Goal: Find specific page/section: Find specific page/section

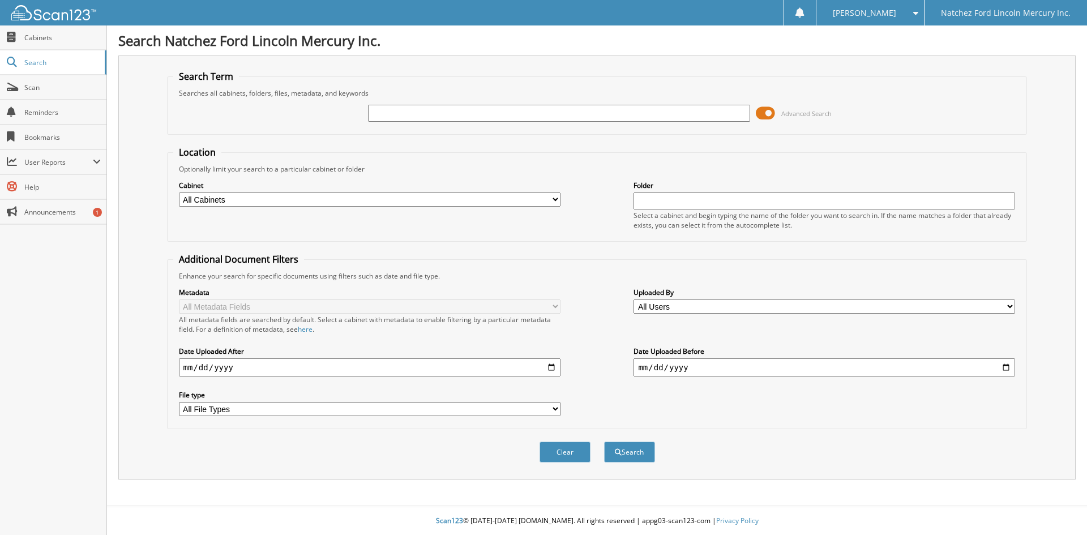
click at [405, 117] on input "text" at bounding box center [558, 113] width 381 height 17
type input "TTND1119A"
click at [631, 456] on button "Search" at bounding box center [629, 451] width 51 height 21
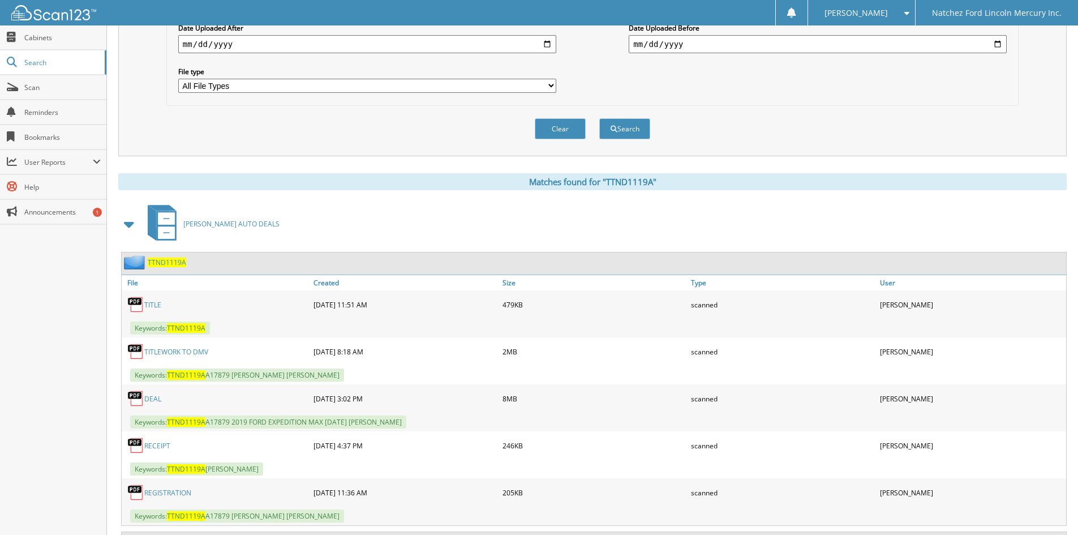
scroll to position [440, 0]
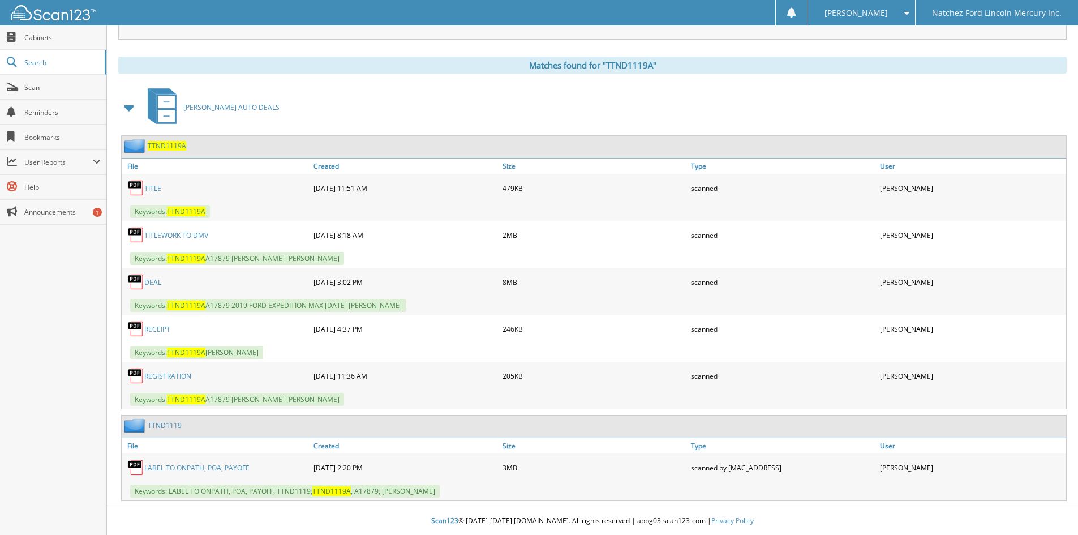
click at [152, 281] on link "DEAL" at bounding box center [152, 282] width 17 height 10
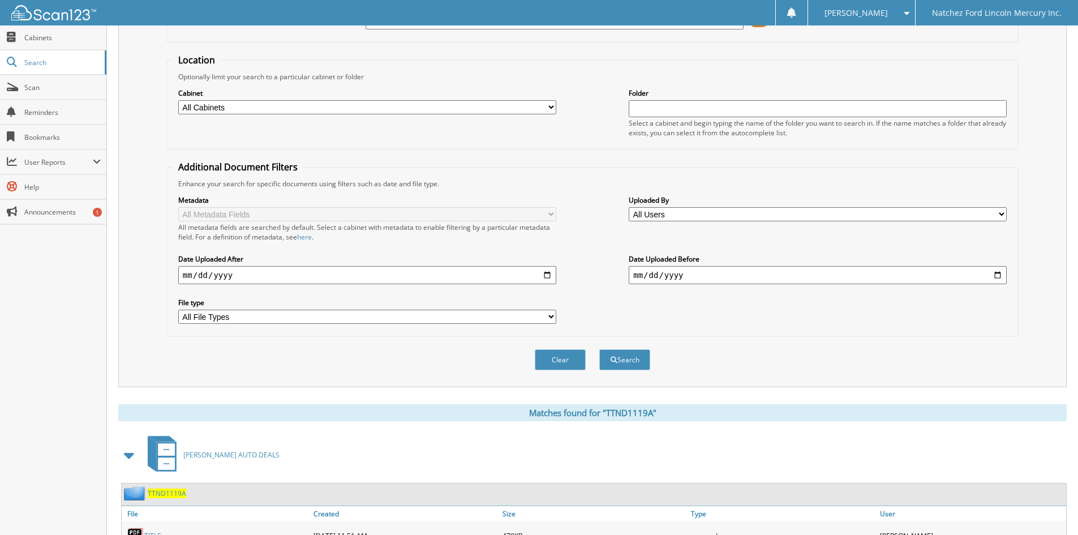
scroll to position [0, 0]
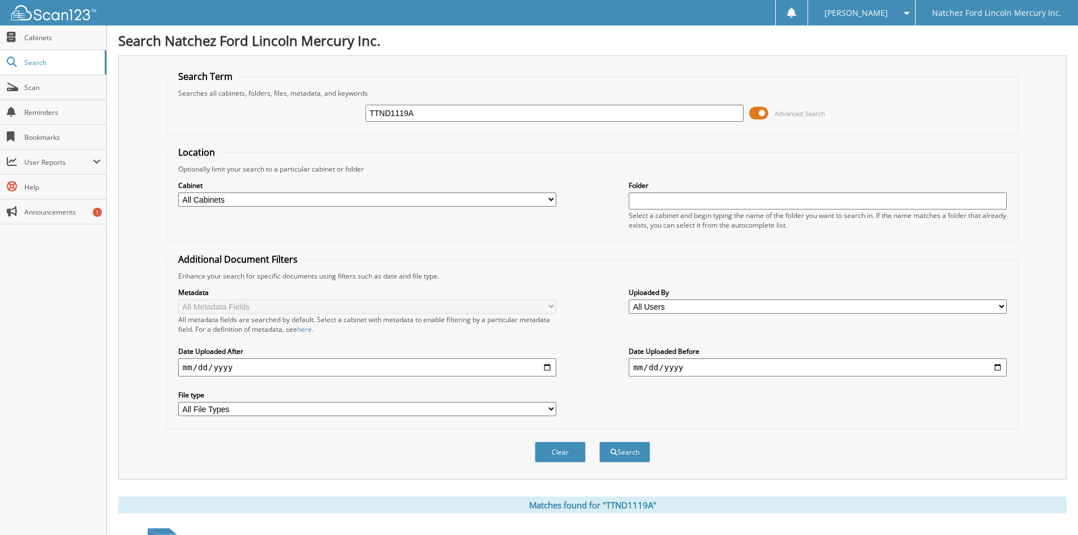
drag, startPoint x: 427, startPoint y: 119, endPoint x: 328, endPoint y: 136, distance: 100.5
click at [327, 136] on form "Search Term Searches all cabinets, folders, files, metadata, and keywords TTND1…" at bounding box center [592, 272] width 852 height 405
type input "cg2114"
click at [619, 448] on button "Search" at bounding box center [624, 451] width 51 height 21
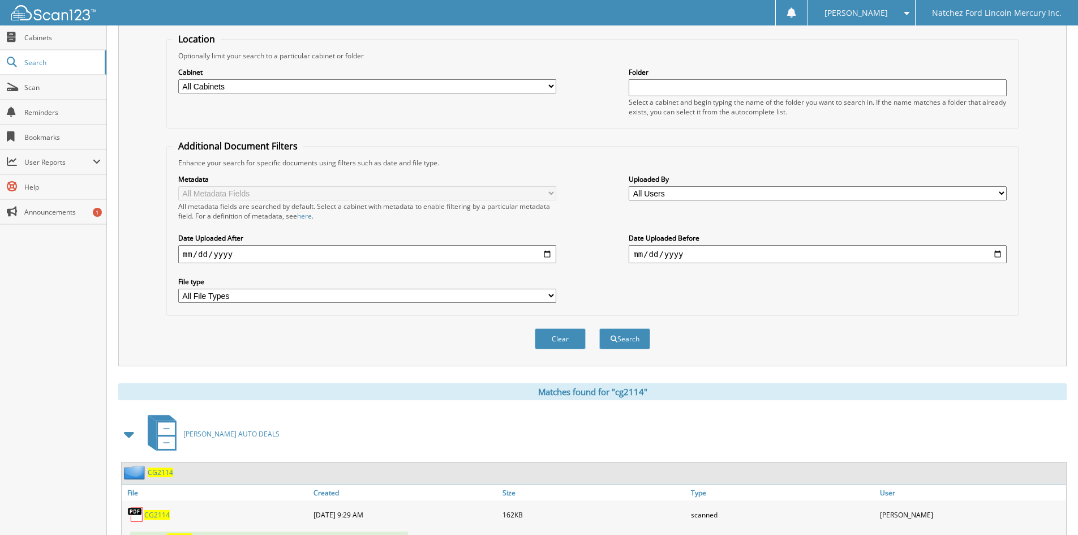
scroll to position [208, 0]
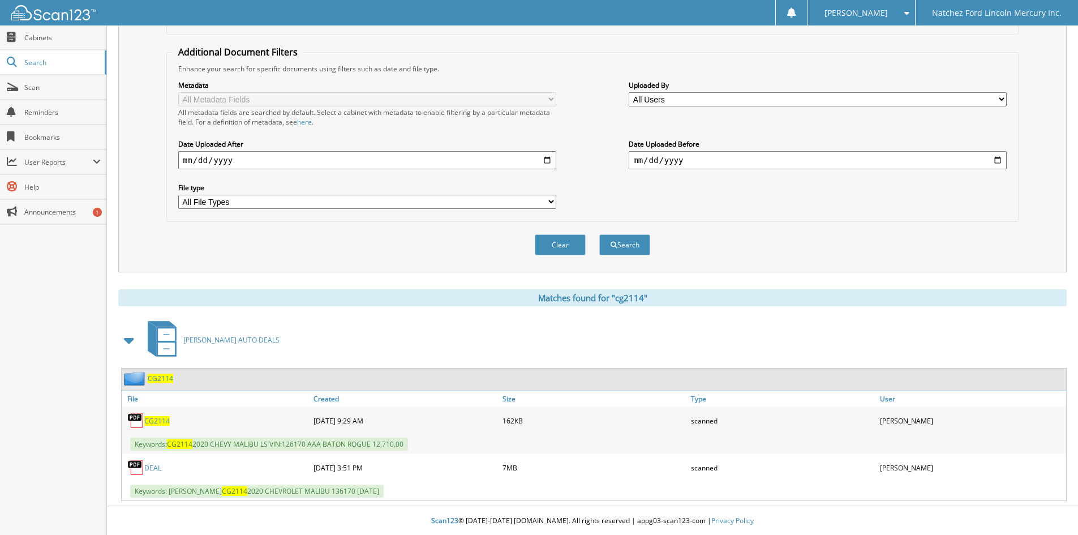
click at [151, 420] on span "CG2114" at bounding box center [156, 421] width 25 height 10
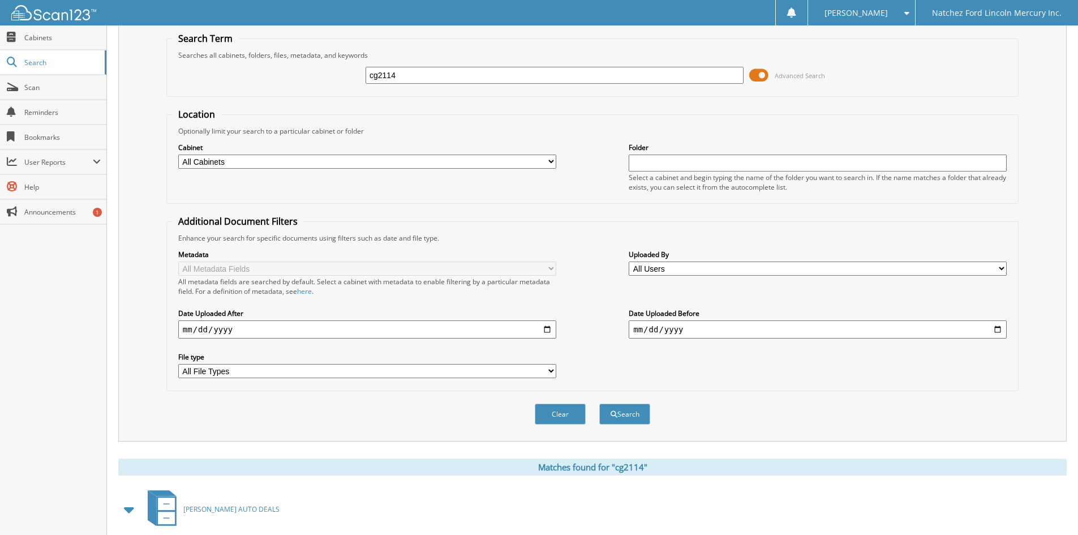
scroll to position [0, 0]
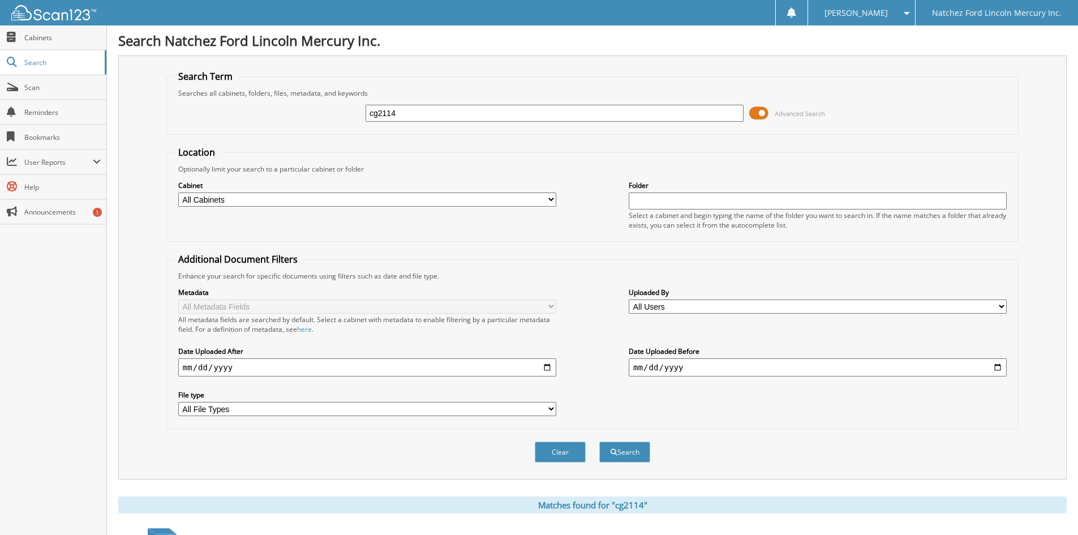
drag, startPoint x: 419, startPoint y: 109, endPoint x: 332, endPoint y: 111, distance: 87.2
click at [332, 112] on div "cg2114 Advanced Search" at bounding box center [593, 113] width 840 height 31
type input "CG2120"
click at [619, 451] on button "Search" at bounding box center [624, 451] width 51 height 21
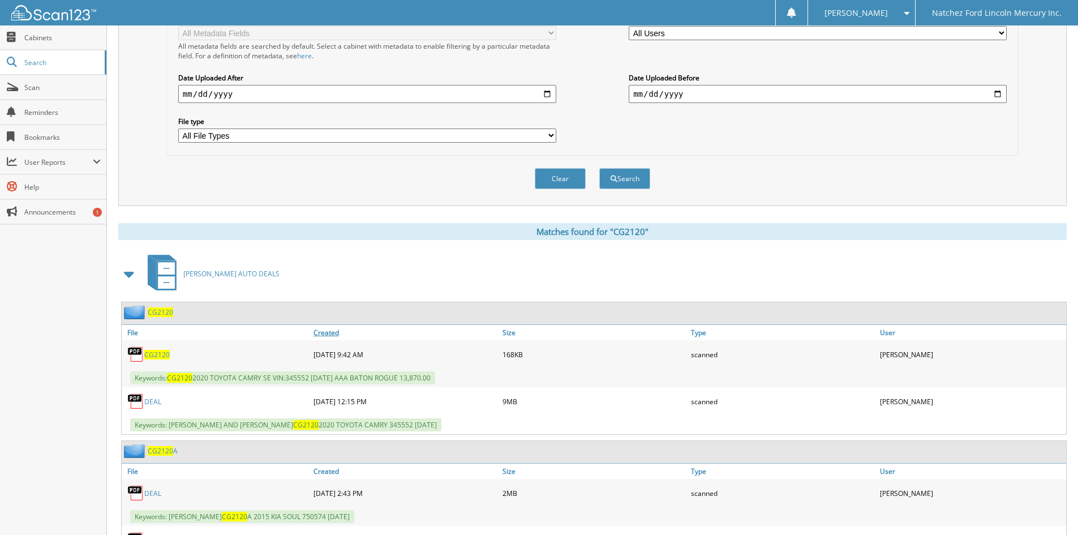
scroll to position [440, 0]
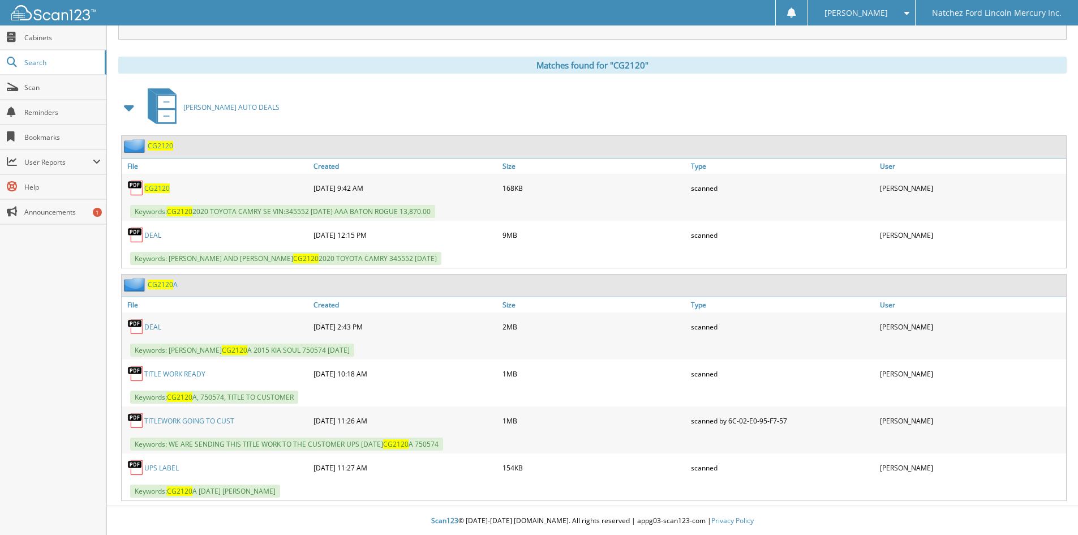
click at [161, 186] on span "CG2120" at bounding box center [156, 188] width 25 height 10
click at [158, 190] on span "CG2120" at bounding box center [156, 188] width 25 height 10
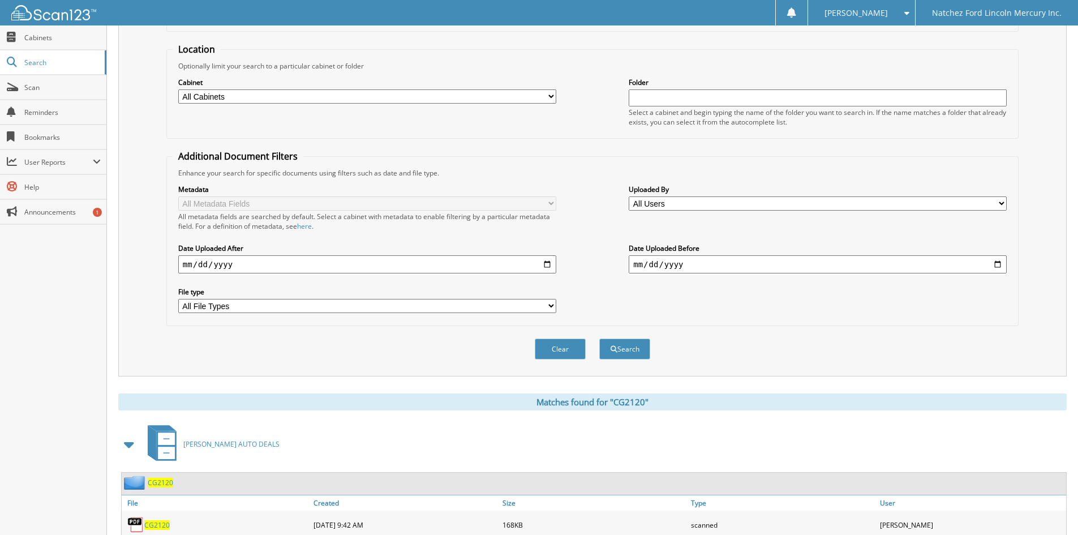
scroll to position [0, 0]
